Goal: Find contact information: Find contact information

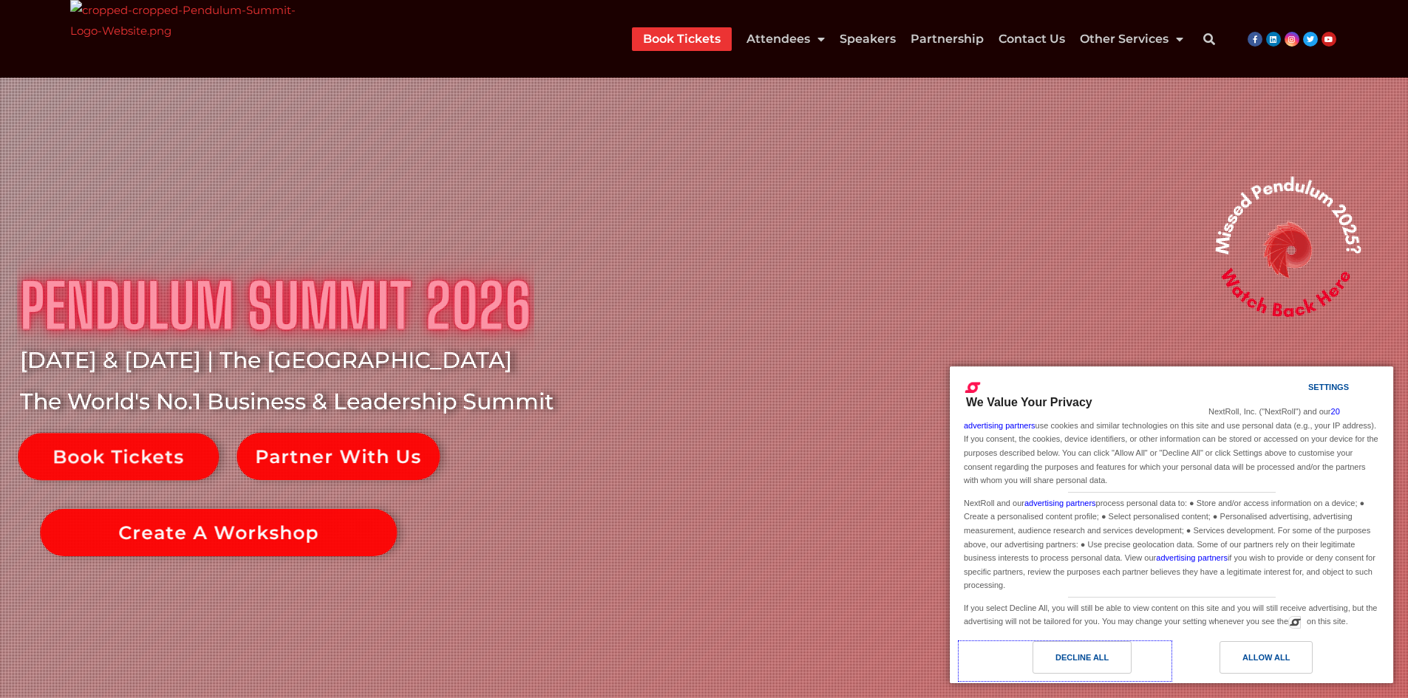
click at [1113, 648] on div "Decline All" at bounding box center [1081, 658] width 99 height 33
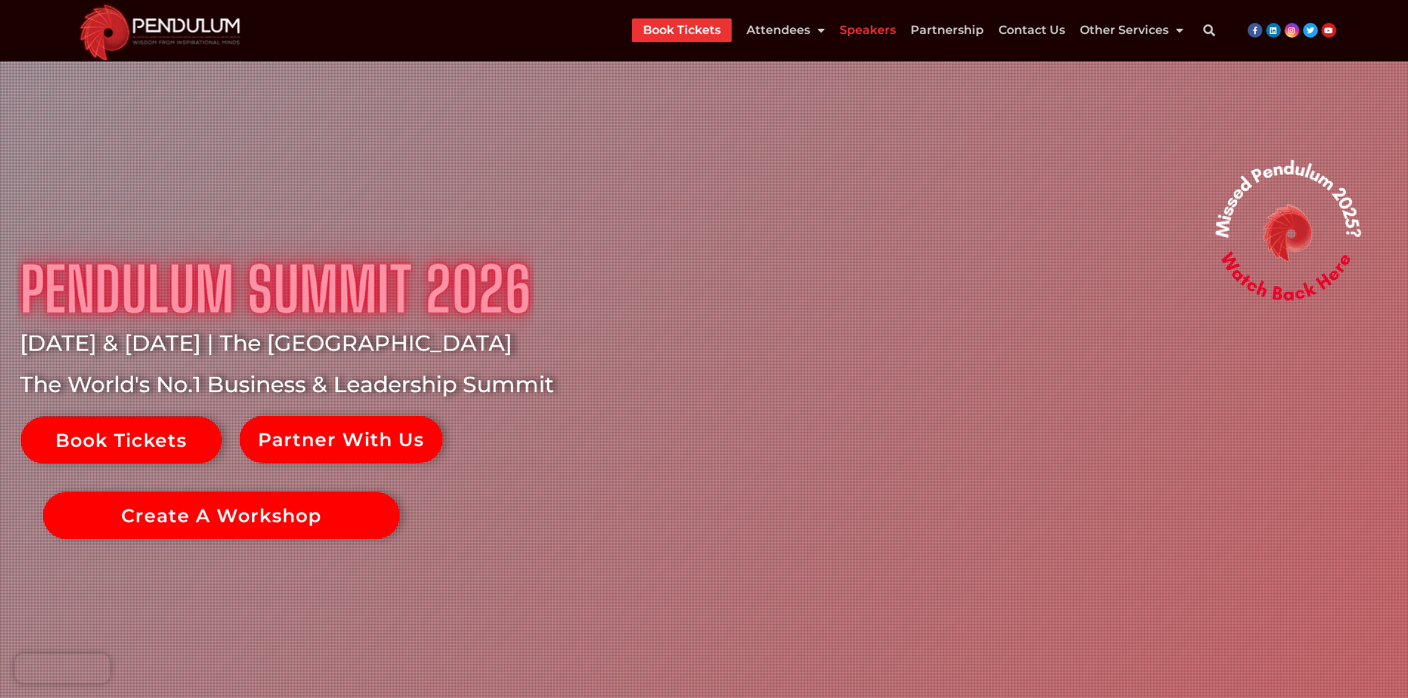
click at [894, 25] on link "Speakers" at bounding box center [868, 30] width 56 height 24
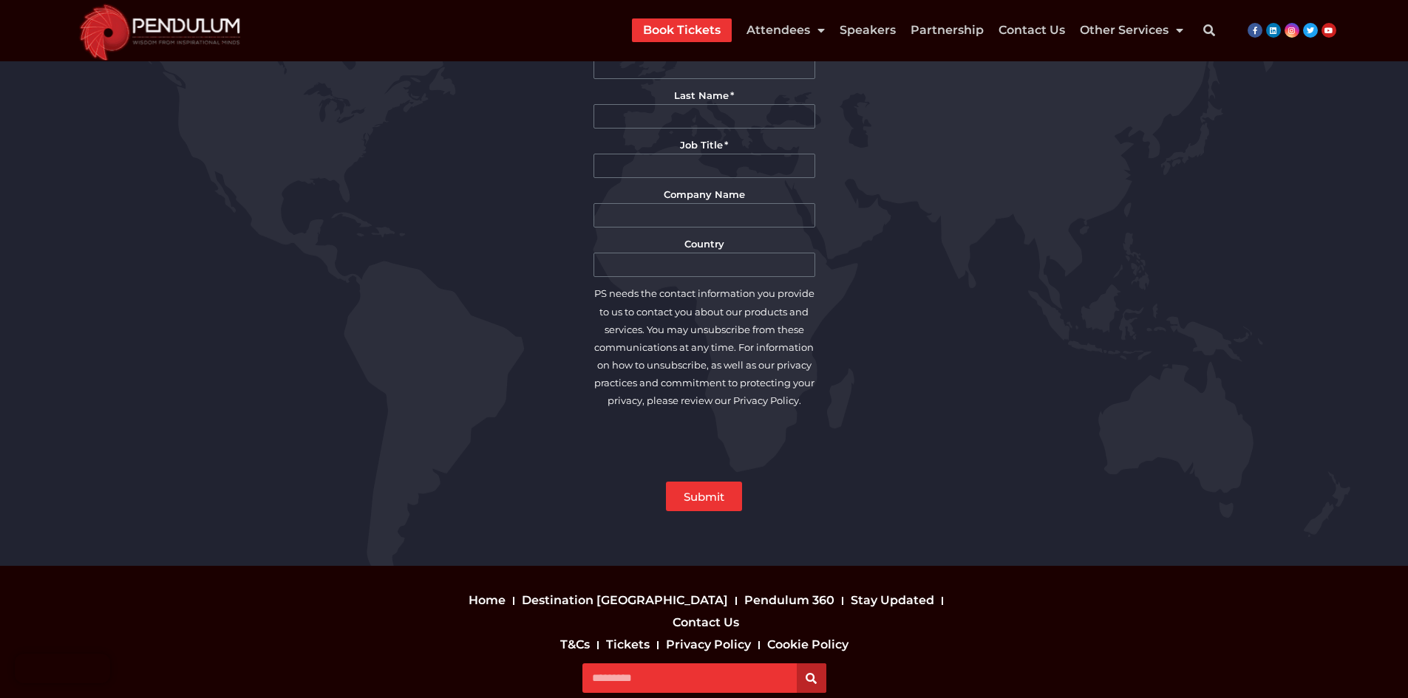
scroll to position [3380, 0]
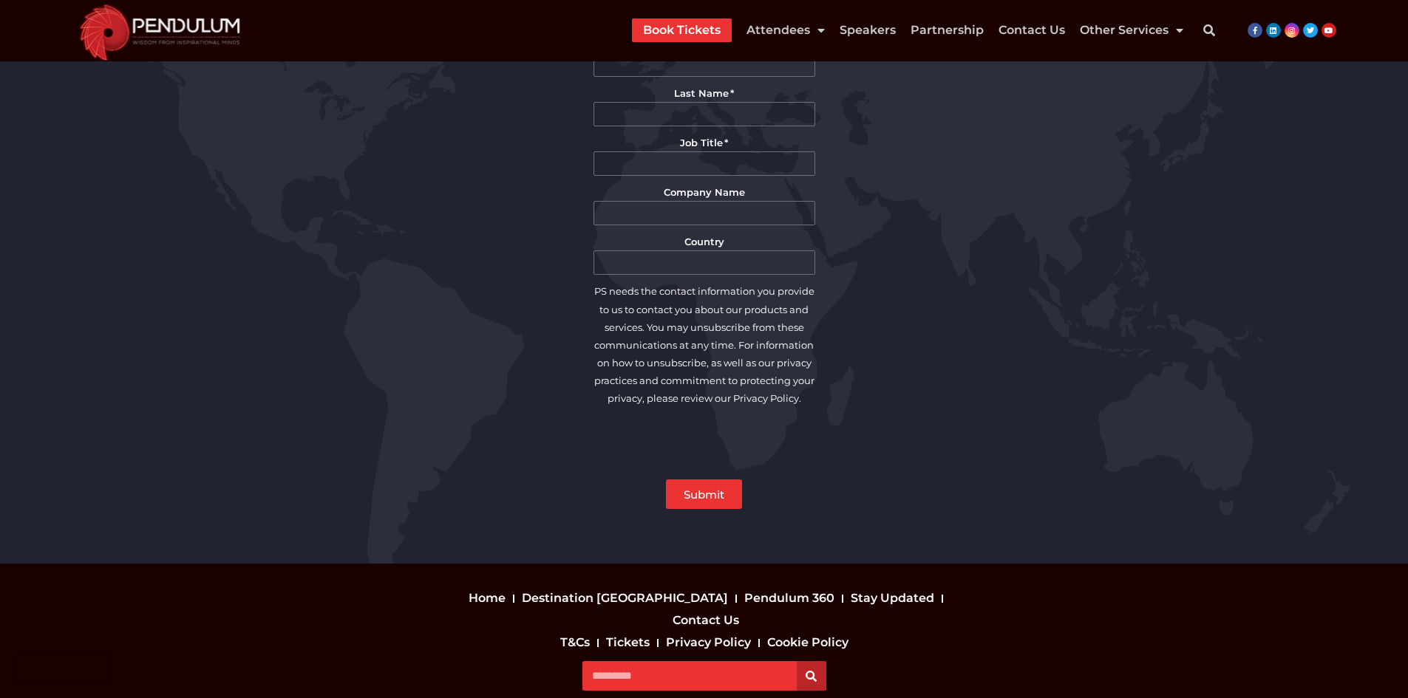
click at [892, 564] on section "Home Destination [GEOGRAPHIC_DATA] Pendulum 360 Stay Updated Contact Us Home De…" at bounding box center [704, 668] width 1408 height 208
click at [743, 610] on link "Contact Us" at bounding box center [706, 621] width 74 height 22
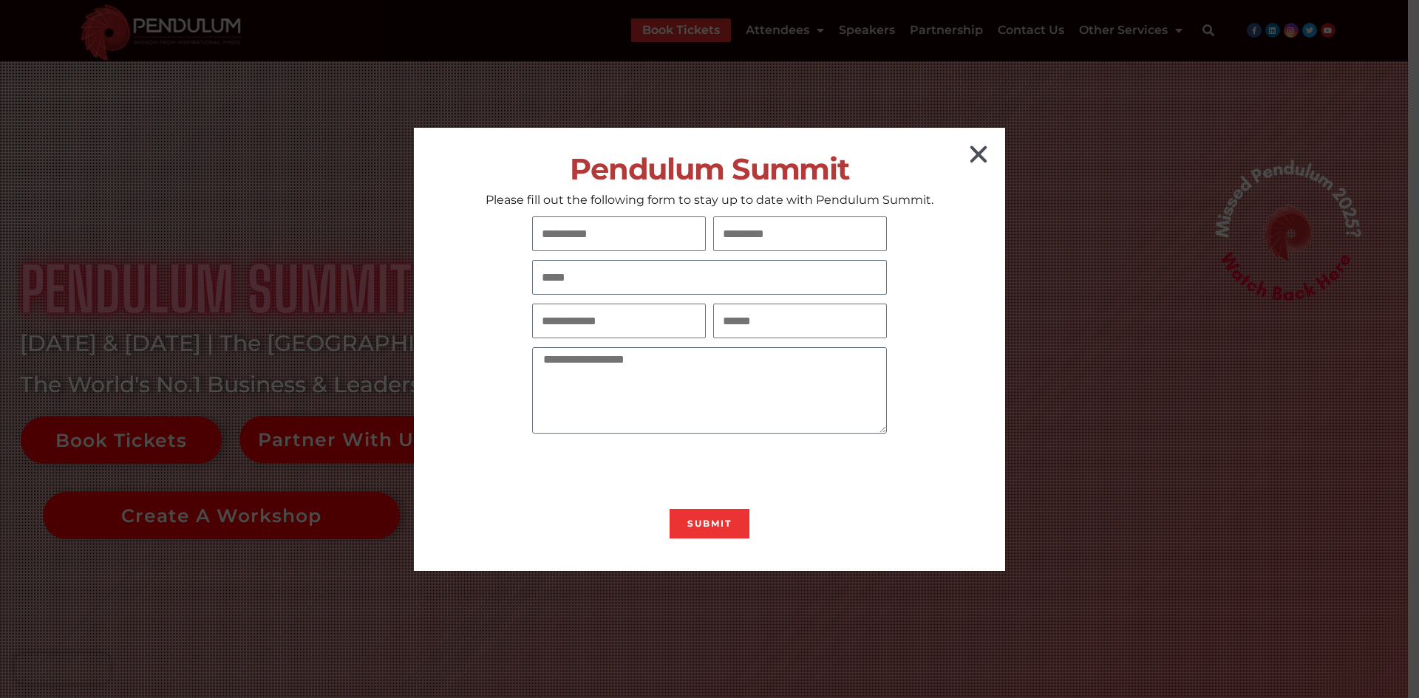
click at [977, 162] on icon "Close" at bounding box center [979, 155] width 24 height 24
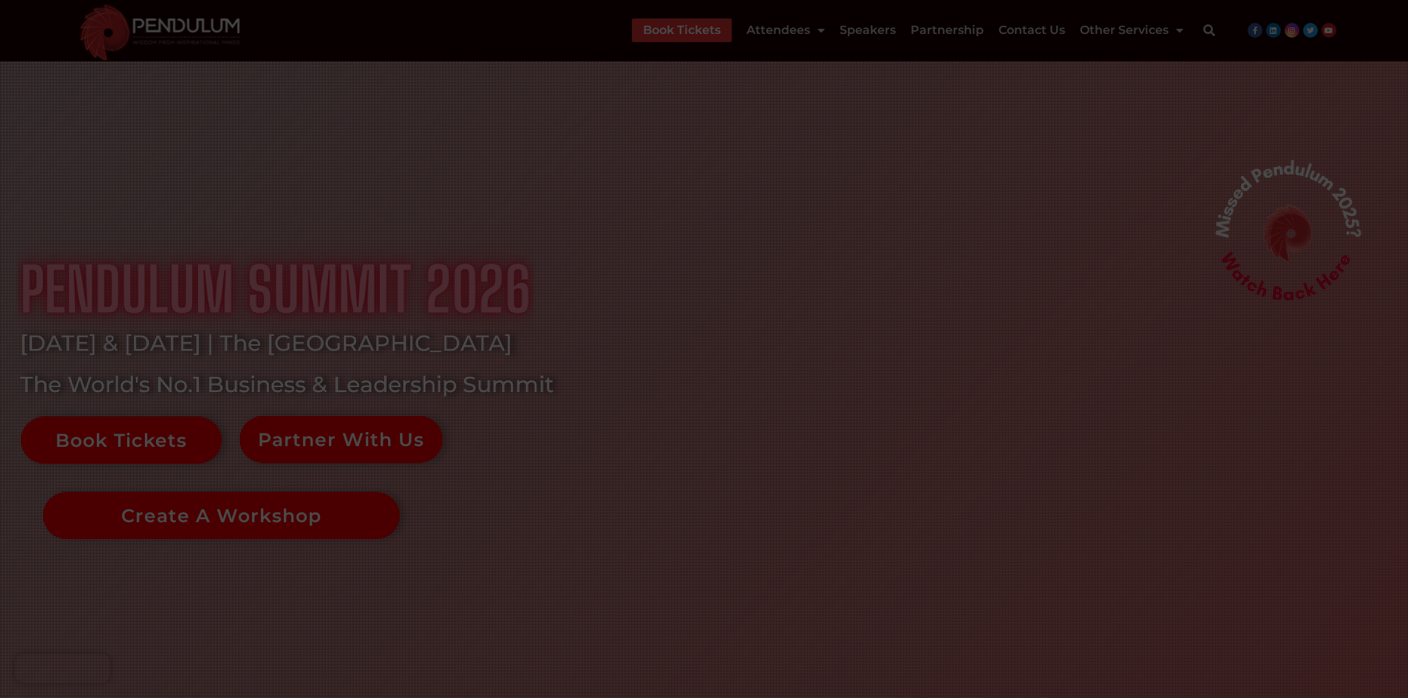
click at [976, 149] on icon "Close" at bounding box center [974, 155] width 24 height 24
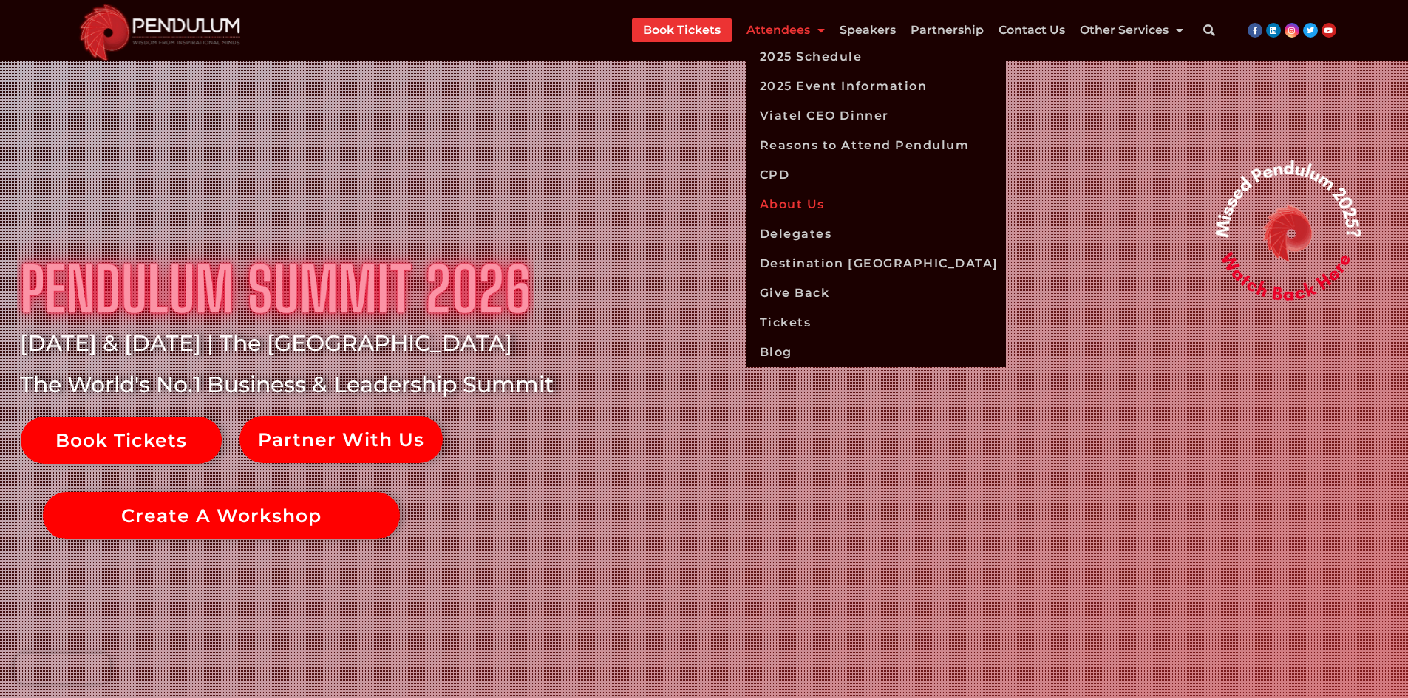
click at [786, 200] on link "About Us" at bounding box center [875, 205] width 259 height 30
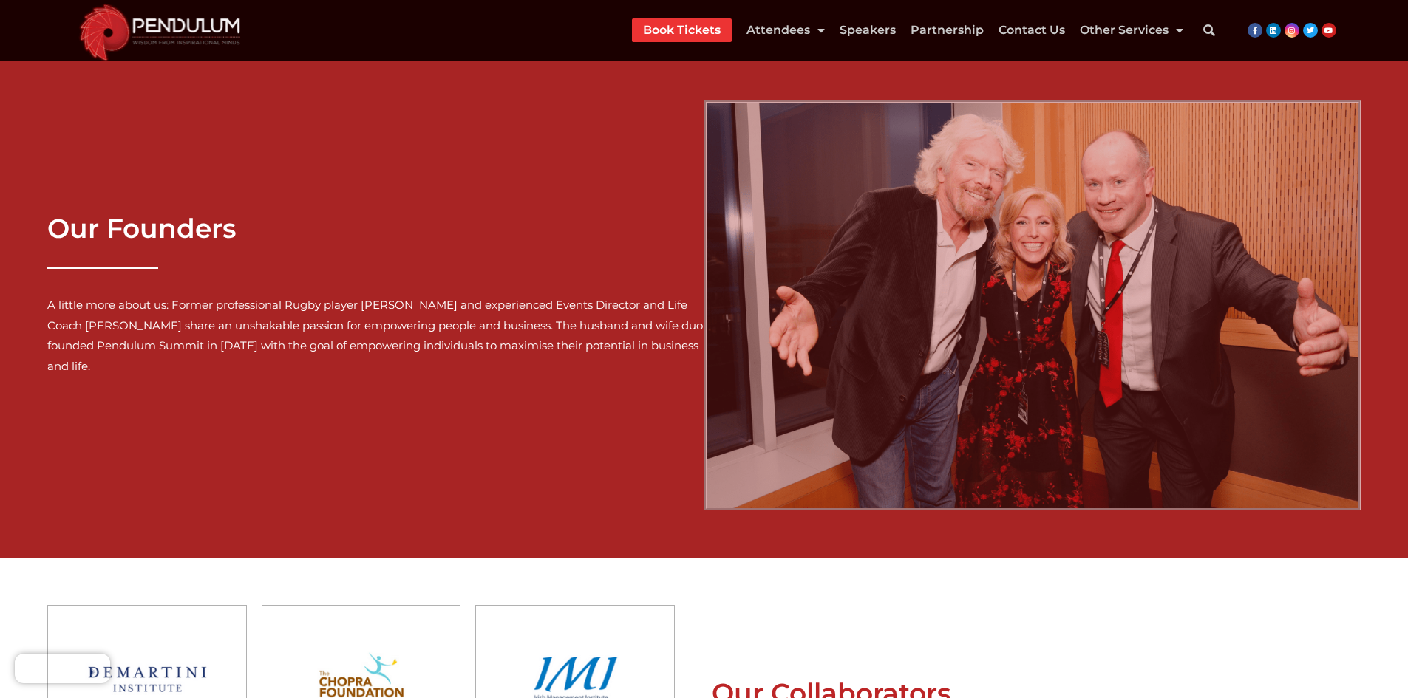
scroll to position [1477, 0]
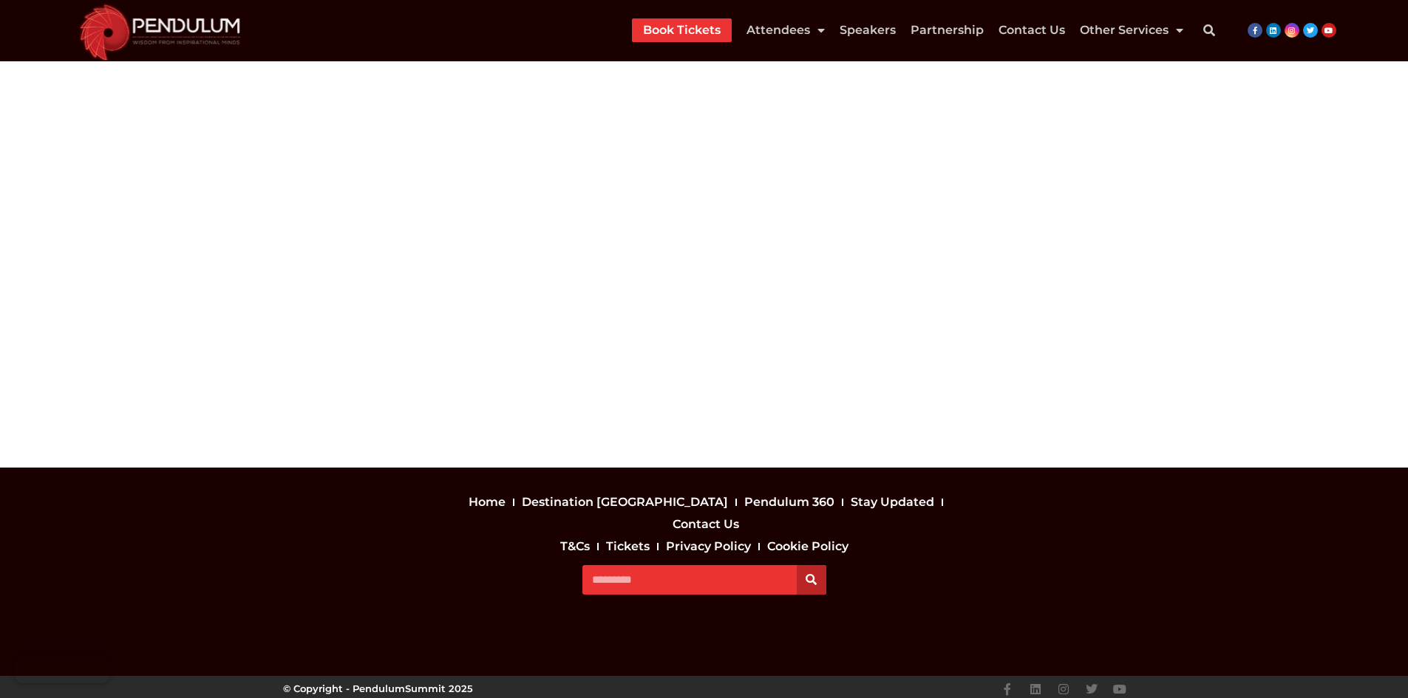
scroll to position [5676, 0]
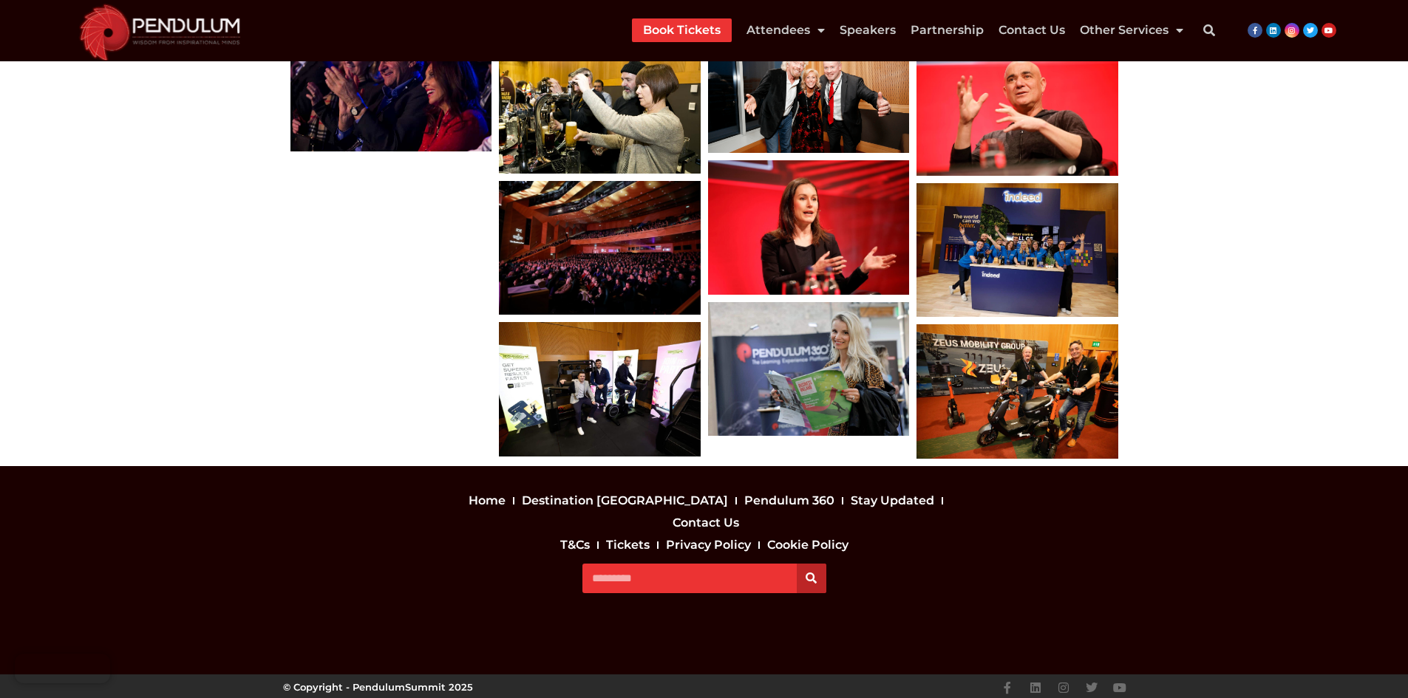
click at [886, 505] on section "Home Destination Dublin Pendulum 360 Stay Updated Contact Us Home Destination D…" at bounding box center [704, 570] width 1408 height 208
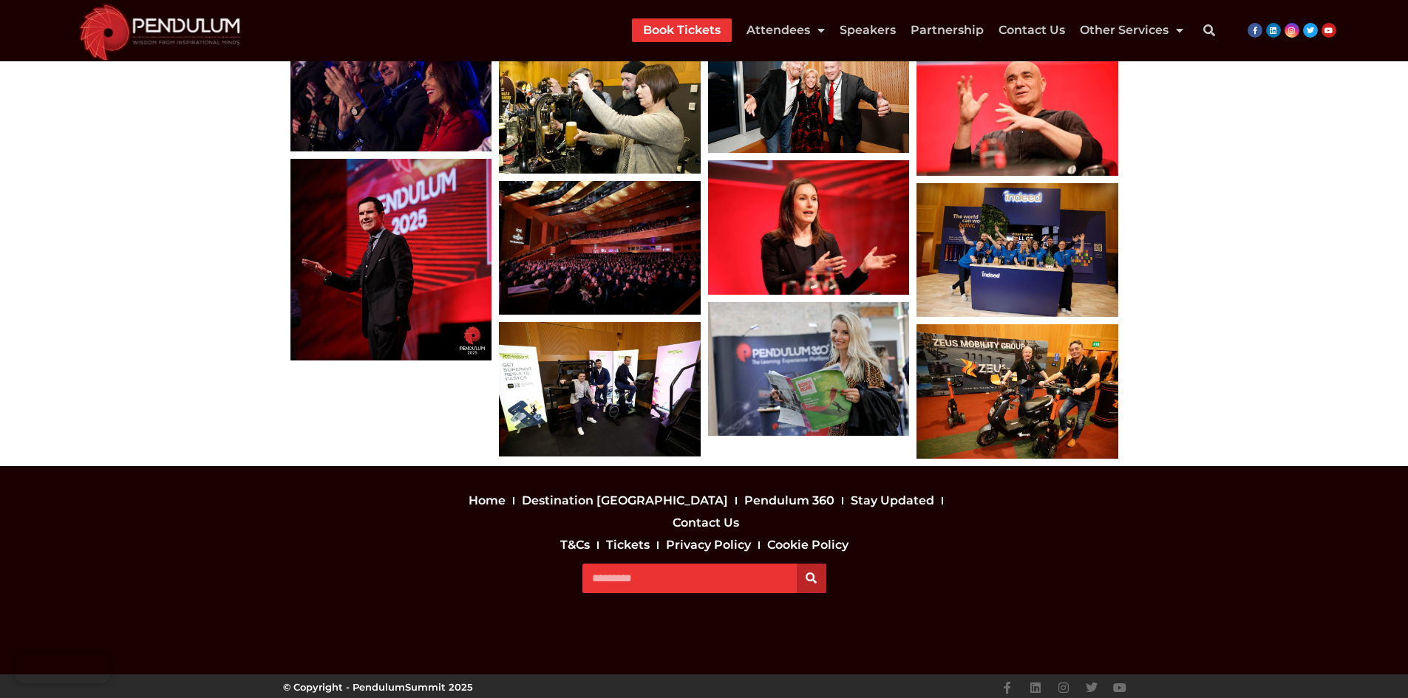
click at [743, 514] on link "Contact Us" at bounding box center [706, 523] width 74 height 22
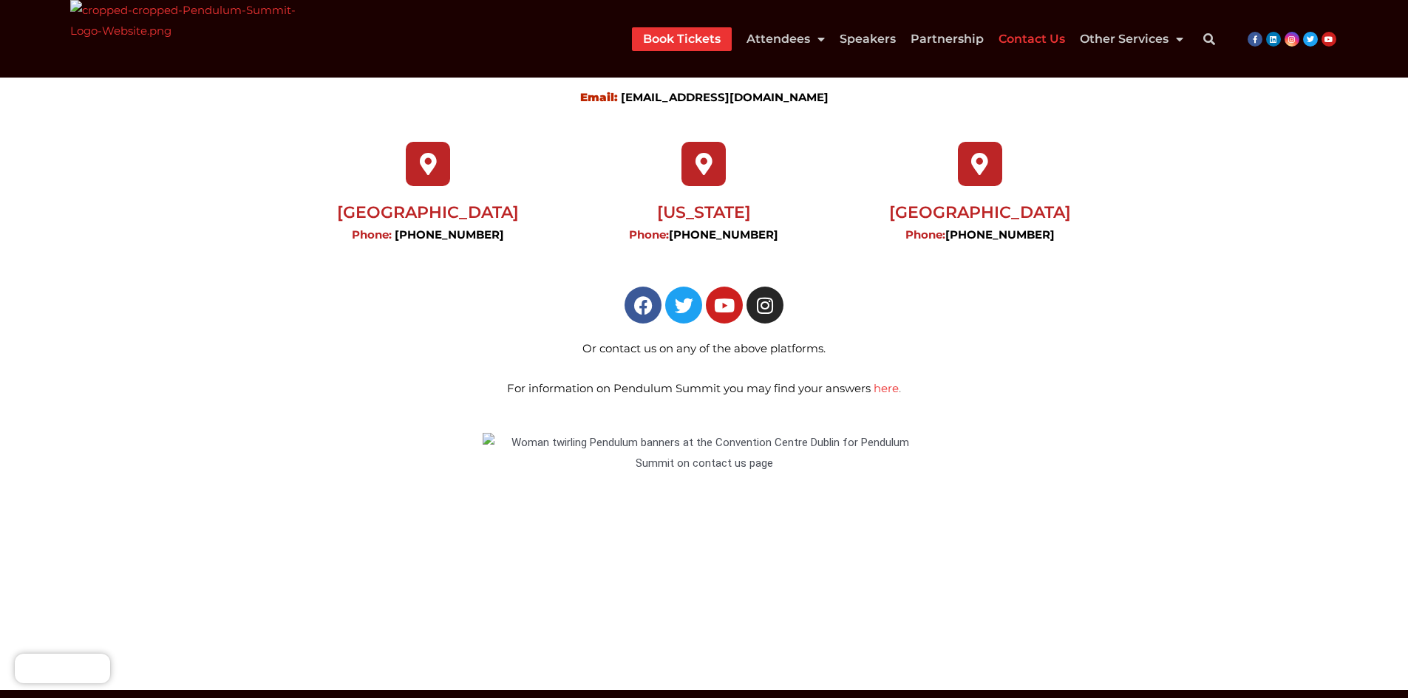
scroll to position [370, 0]
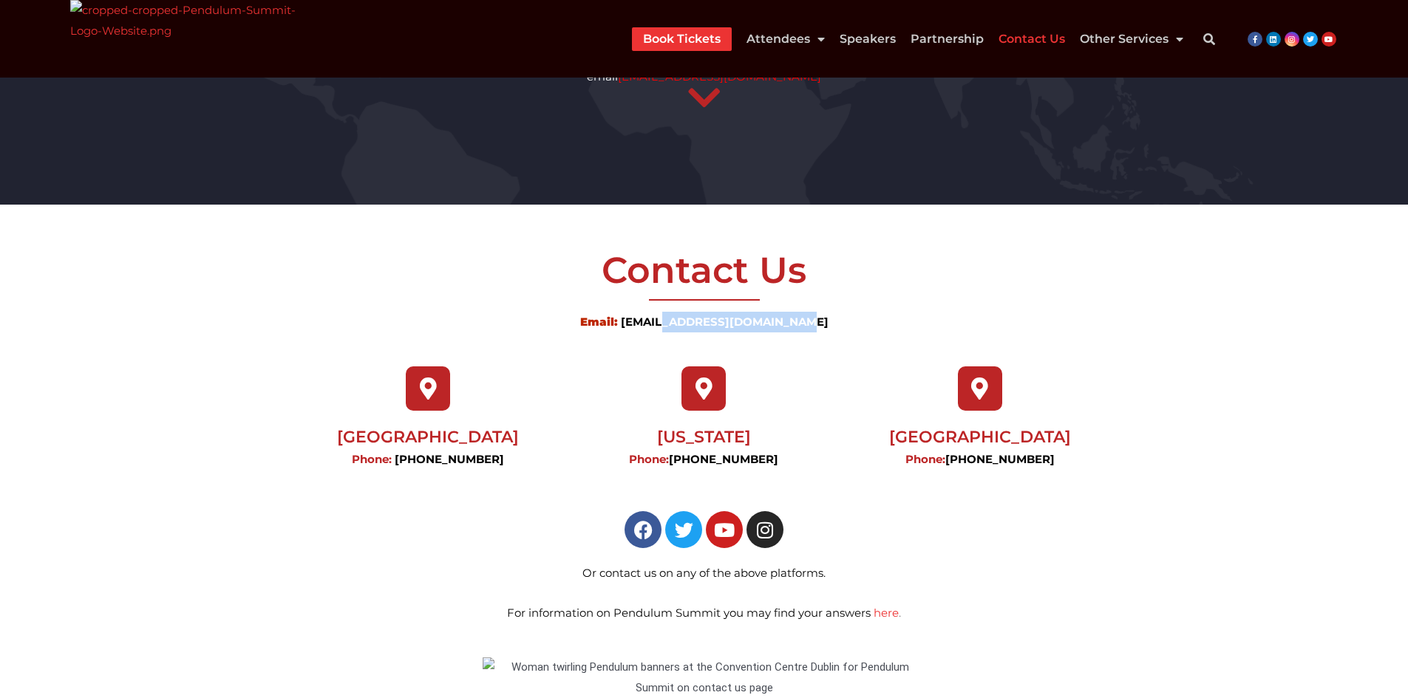
scroll to position [147, 0]
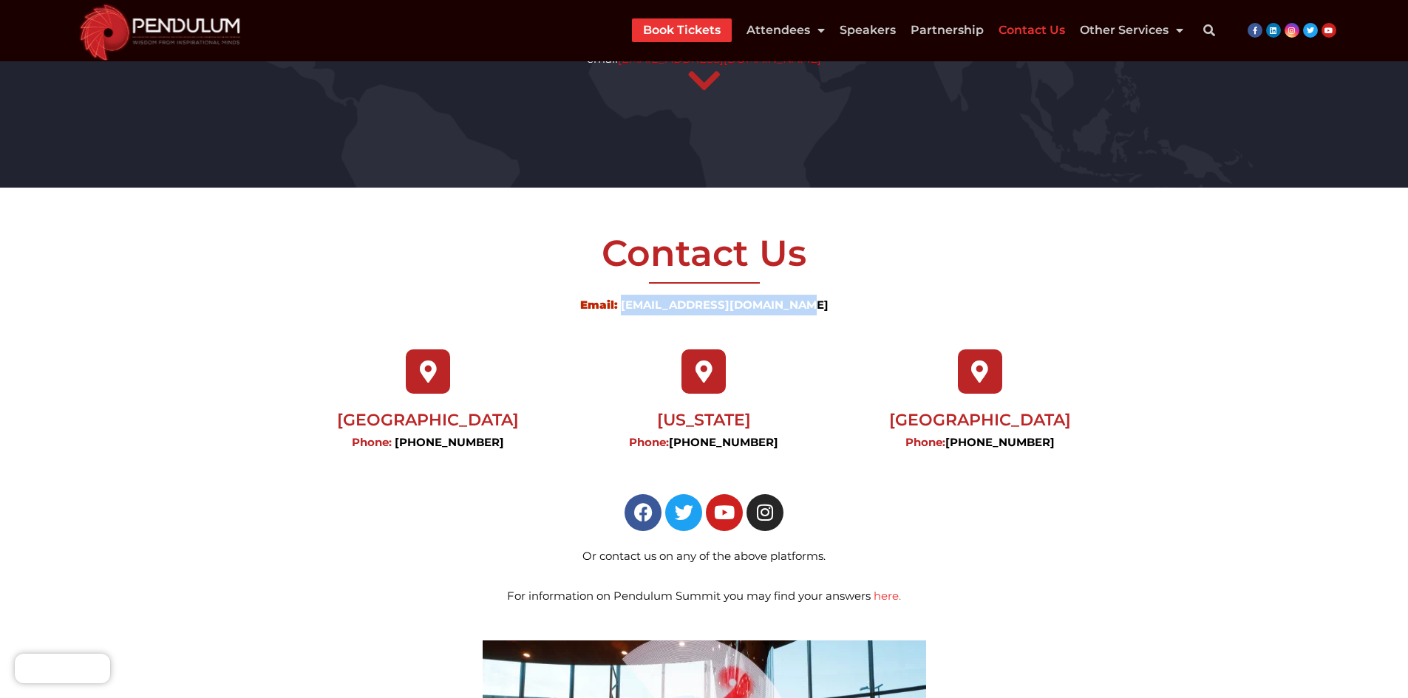
drag, startPoint x: 842, startPoint y: 327, endPoint x: 627, endPoint y: 322, distance: 215.1
click at [627, 322] on div "Email: [EMAIL_ADDRESS][DOMAIN_NAME]" at bounding box center [703, 315] width 1313 height 40
copy link "[EMAIL_ADDRESS][DOMAIN_NAME]"
